Goal: Information Seeking & Learning: Find specific page/section

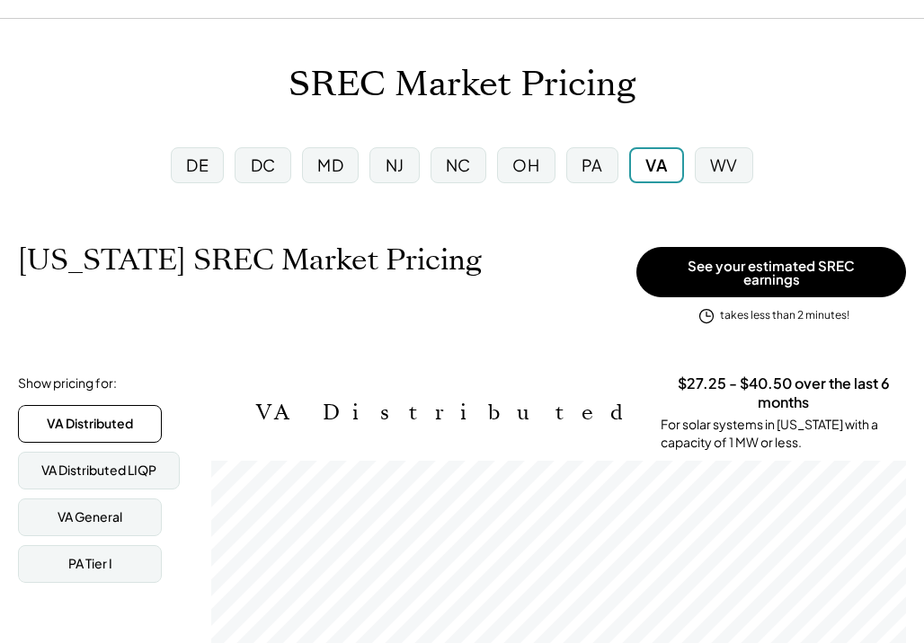
scroll to position [65, 0]
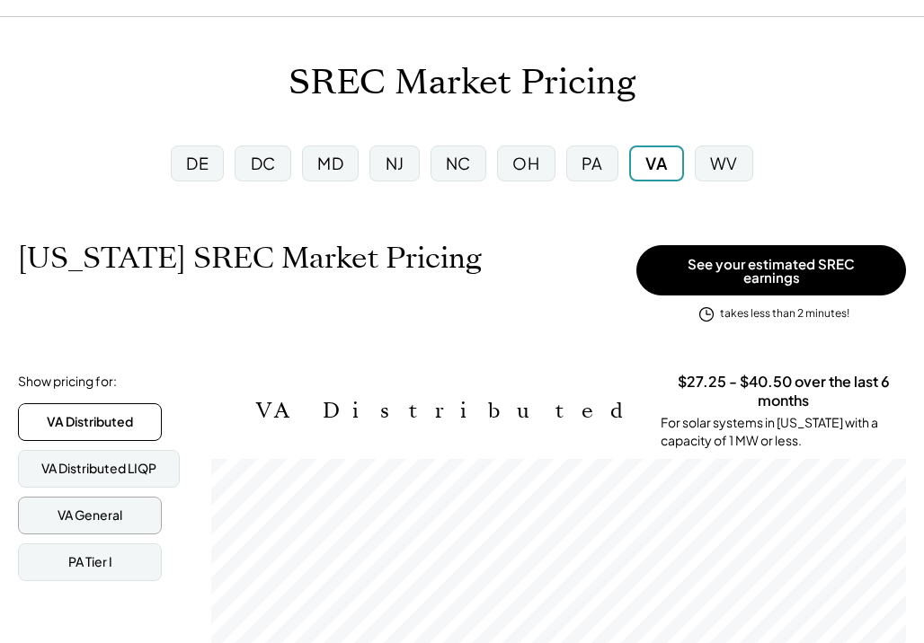
click at [126, 505] on div "VA General" at bounding box center [90, 516] width 144 height 38
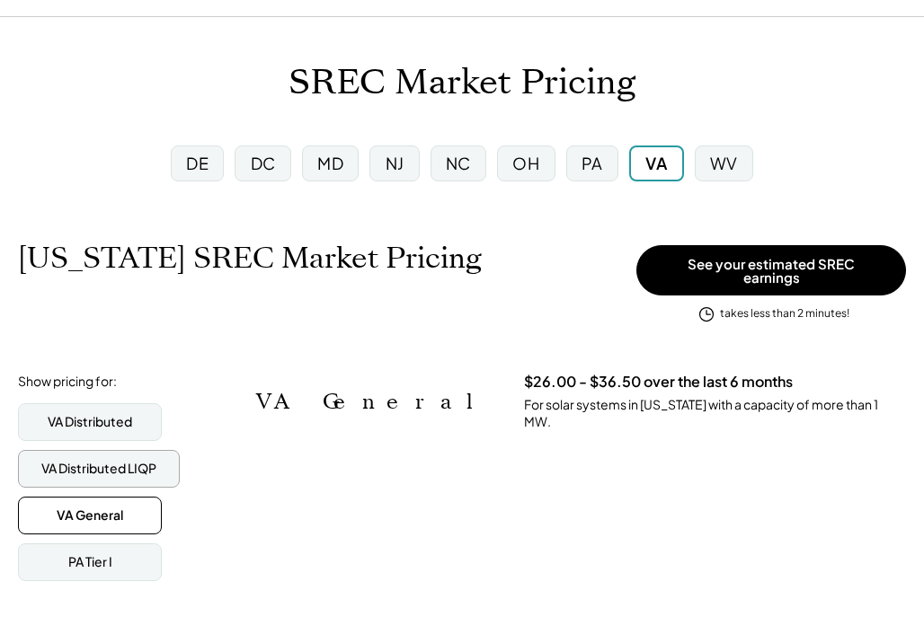
click at [131, 467] on div "VA Distributed LIQP" at bounding box center [99, 469] width 162 height 38
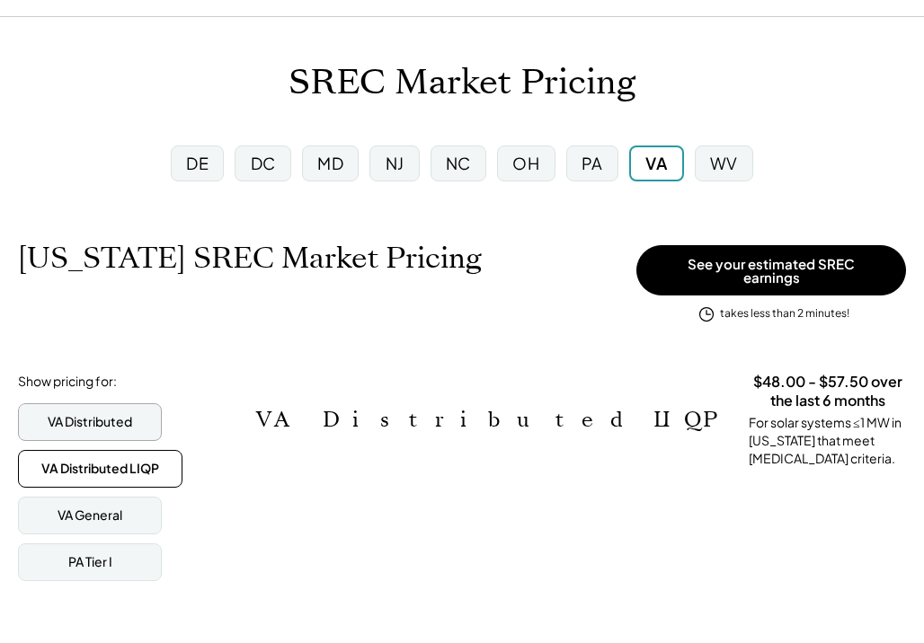
click at [126, 413] on div "VA Distributed" at bounding box center [90, 422] width 84 height 18
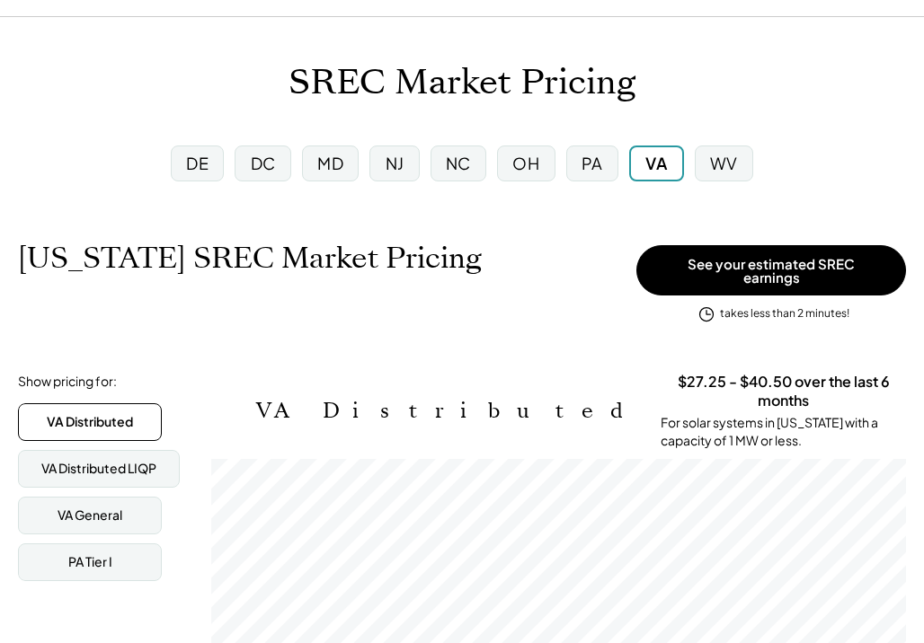
scroll to position [296, 694]
click at [106, 525] on div "VA Distributed VA Distributed LIQP VA General PA Tier I" at bounding box center [108, 492] width 180 height 178
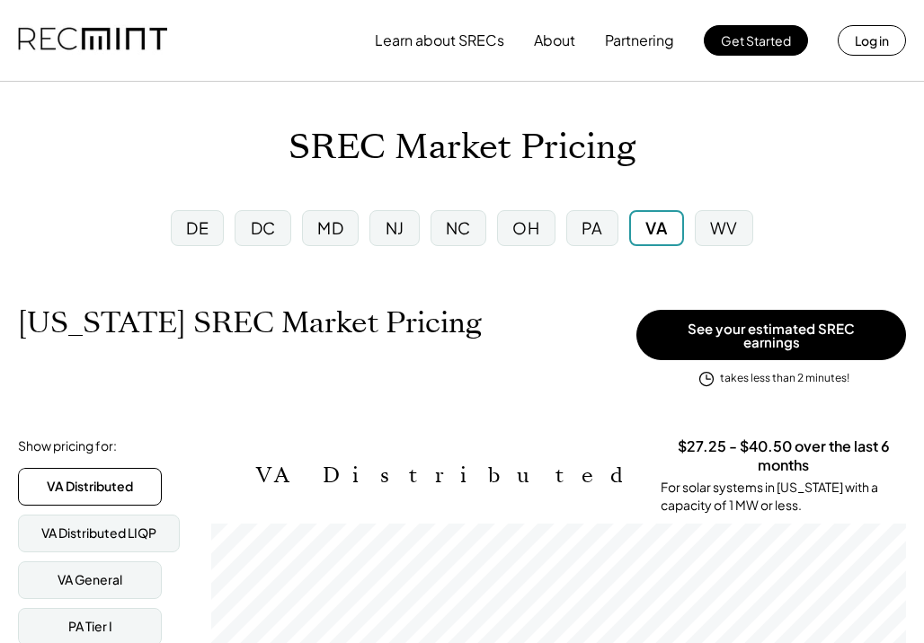
click at [133, 27] on img at bounding box center [92, 40] width 149 height 61
